Goal: Information Seeking & Learning: Find specific fact

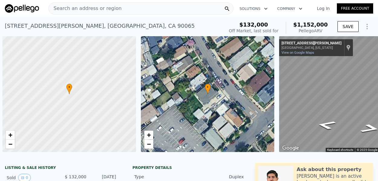
scroll to position [0, 2]
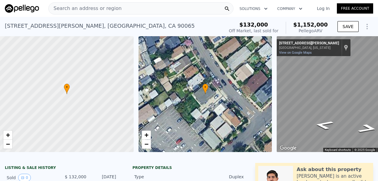
click at [139, 10] on div "Search an address or region" at bounding box center [140, 8] width 185 height 12
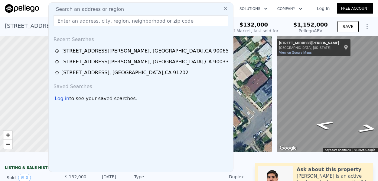
click at [124, 8] on div "Search an address or region" at bounding box center [141, 9] width 180 height 7
click at [99, 23] on input "text" at bounding box center [141, 20] width 175 height 11
paste input "[STREET_ADDRESS]"
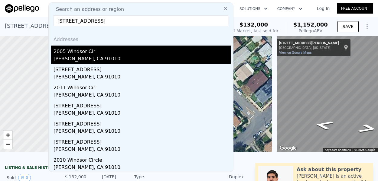
type input "[STREET_ADDRESS]"
click at [75, 54] on div "2005 Windsor Cir" at bounding box center [142, 51] width 177 height 10
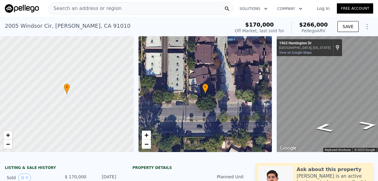
click at [167, 10] on div "Search an address or region" at bounding box center [140, 8] width 185 height 12
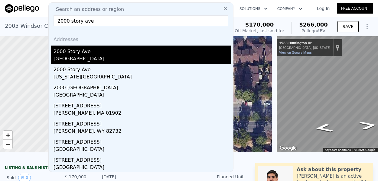
type input "2000 story ave"
click at [66, 57] on div "[GEOGRAPHIC_DATA]" at bounding box center [142, 59] width 177 height 8
